Goal: Task Accomplishment & Management: Manage account settings

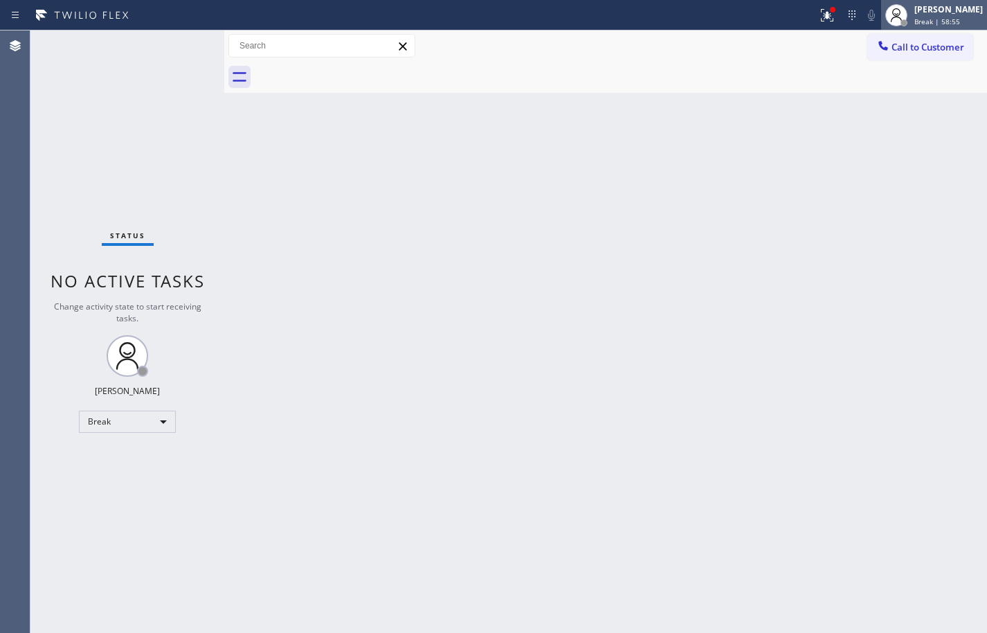
drag, startPoint x: 948, startPoint y: 14, endPoint x: 947, endPoint y: 28, distance: 13.9
click at [948, 14] on div "[PERSON_NAME]" at bounding box center [948, 9] width 69 height 12
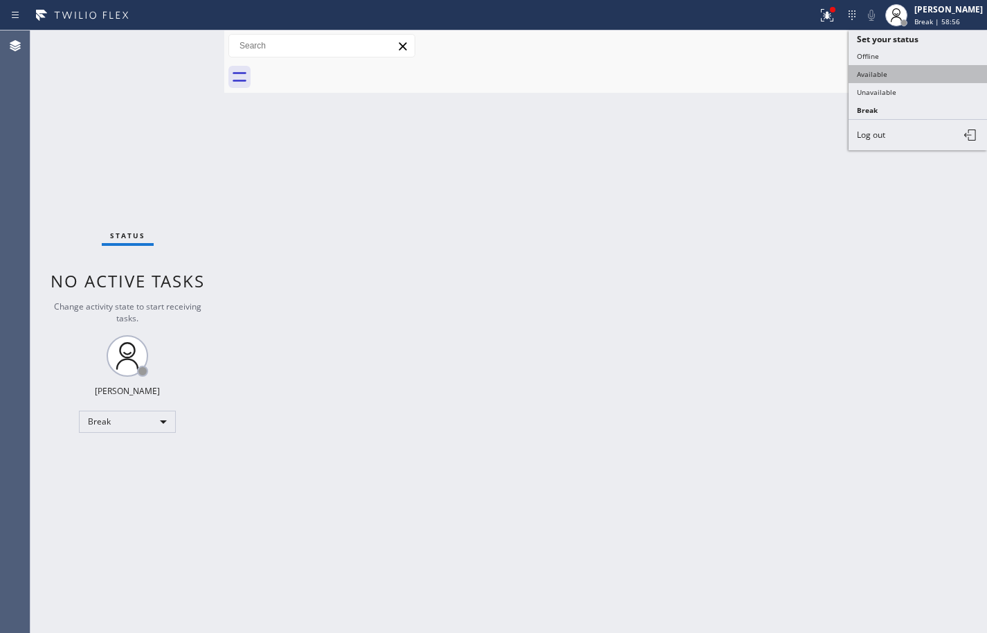
click at [940, 71] on button "Available" at bounding box center [918, 74] width 138 height 18
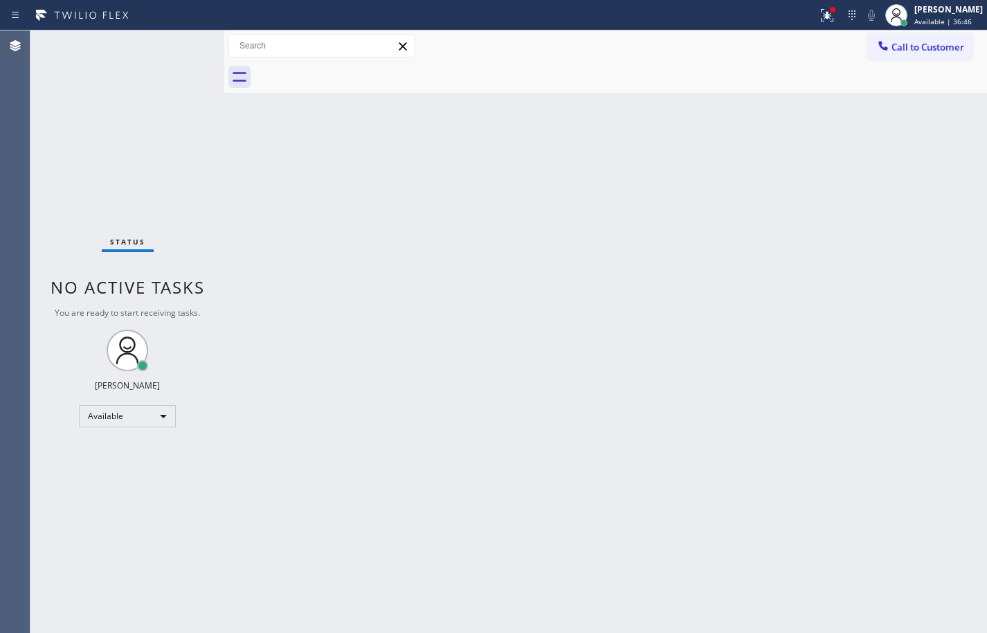
click at [897, 597] on div "Back to Dashboard Change Sender ID Customers Technicians Select a contact Outbo…" at bounding box center [605, 331] width 763 height 602
click at [957, 17] on span "Available | 1h 7min" at bounding box center [947, 22] width 66 height 10
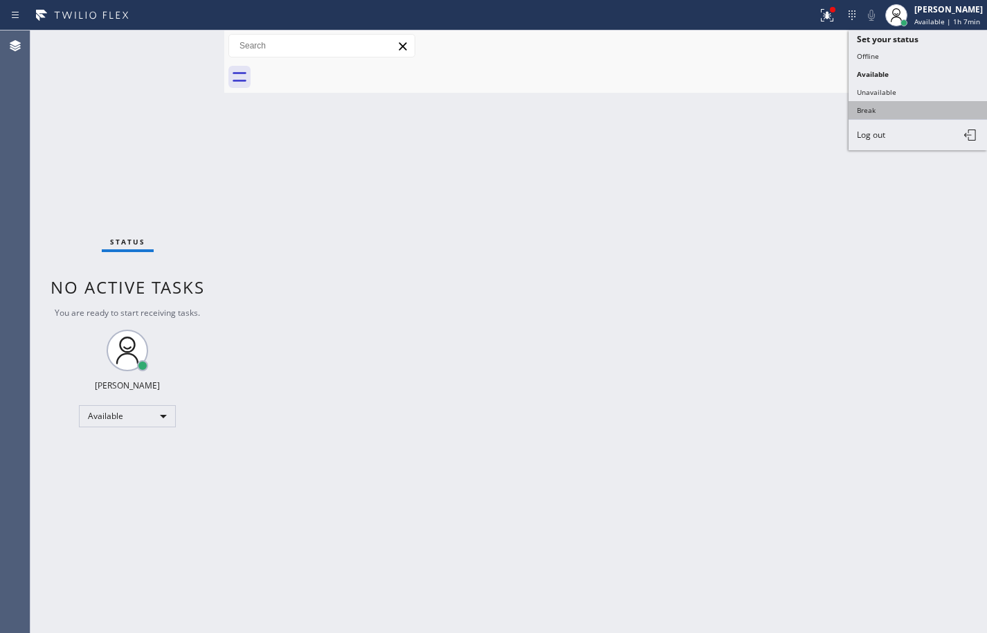
click at [927, 112] on button "Break" at bounding box center [918, 110] width 138 height 18
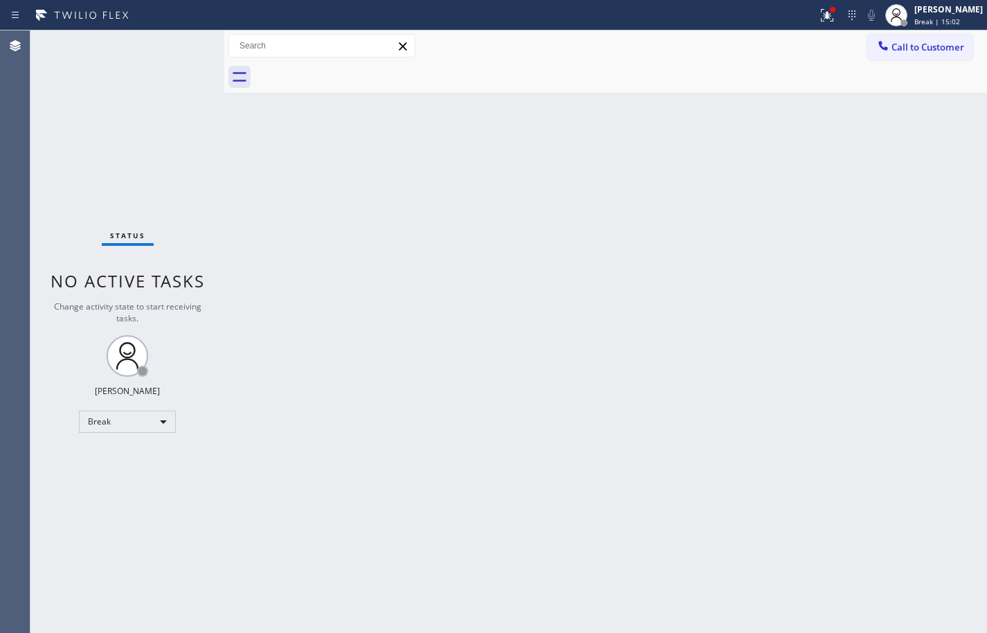
drag, startPoint x: 950, startPoint y: 21, endPoint x: 949, endPoint y: 33, distance: 11.2
click at [950, 21] on div "Break | 15:02" at bounding box center [948, 22] width 69 height 10
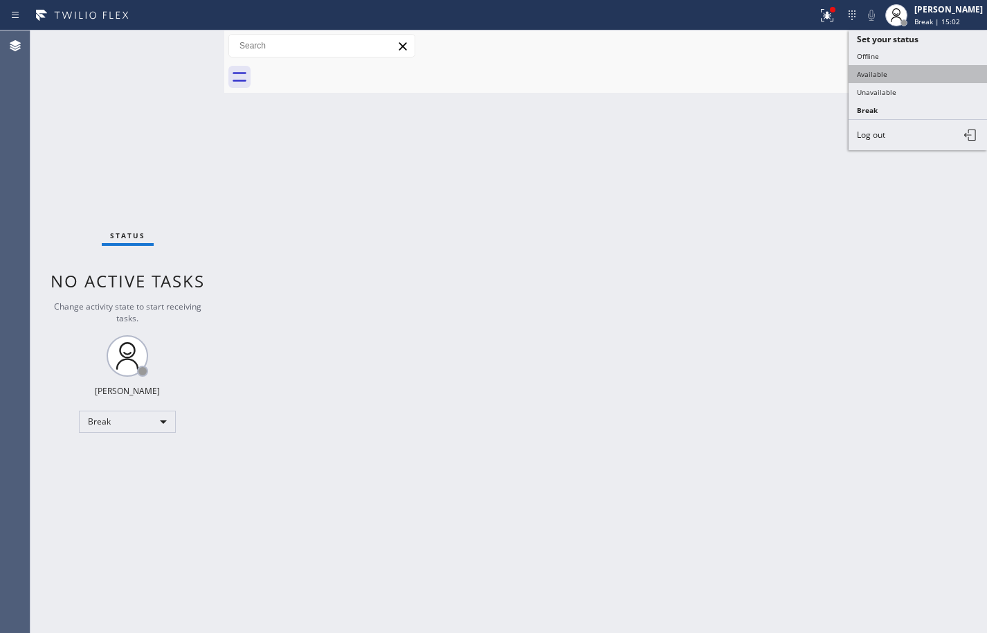
click at [928, 74] on button "Available" at bounding box center [918, 74] width 138 height 18
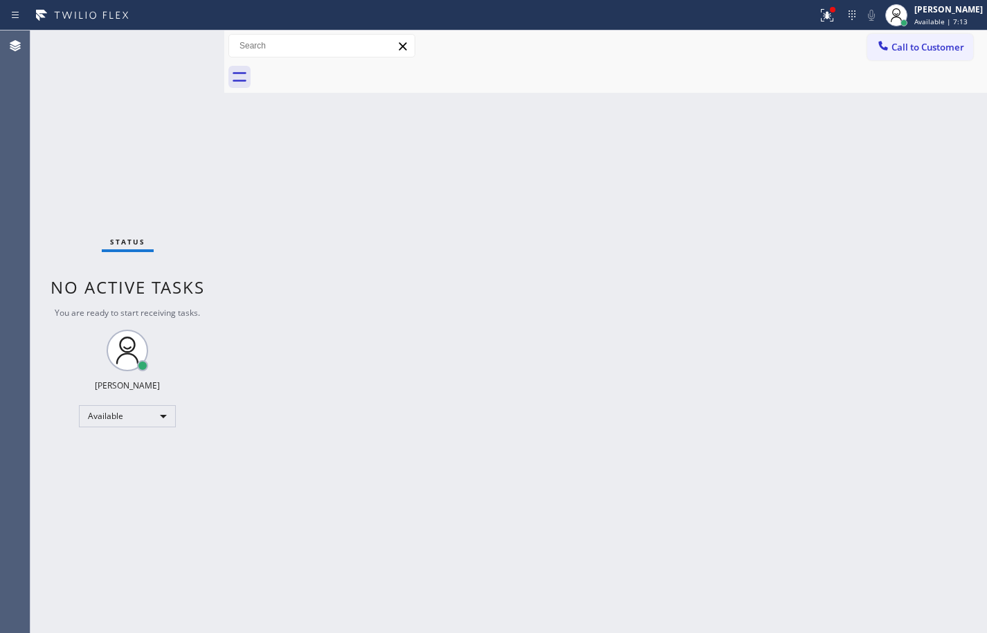
click at [933, 264] on div "Back to Dashboard Change Sender ID Customers Technicians Select a contact Outbo…" at bounding box center [605, 331] width 763 height 602
